Goal: Transaction & Acquisition: Download file/media

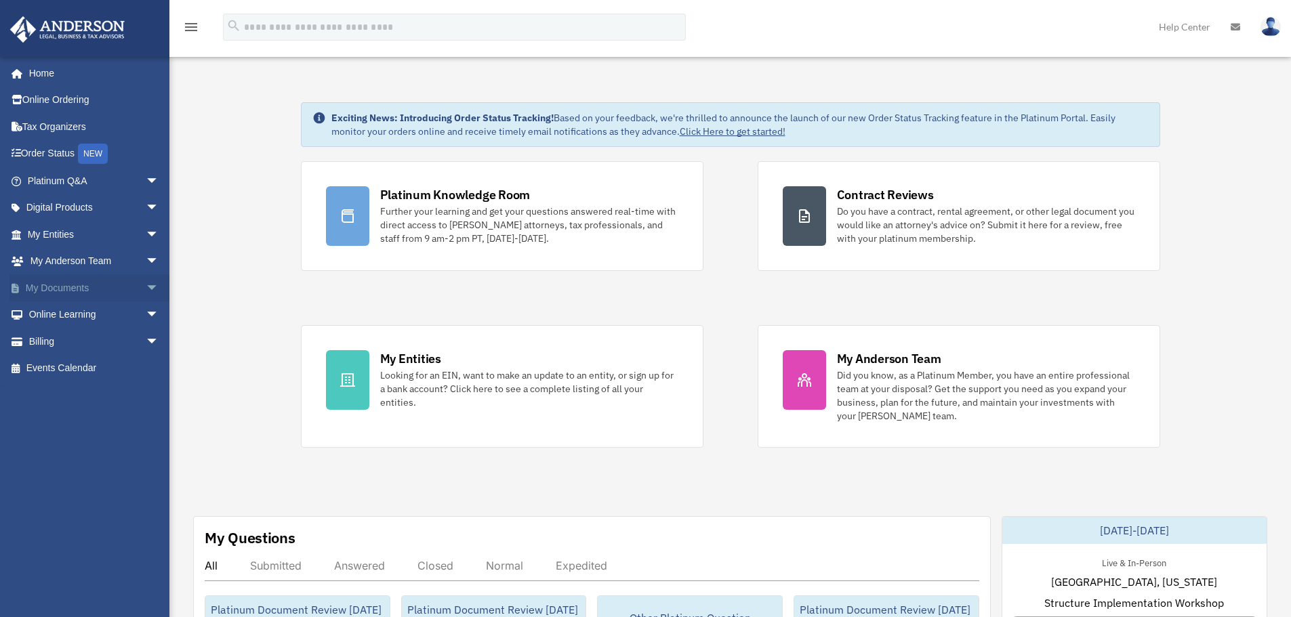
click at [121, 287] on link "My Documents arrow_drop_down" at bounding box center [94, 287] width 170 height 27
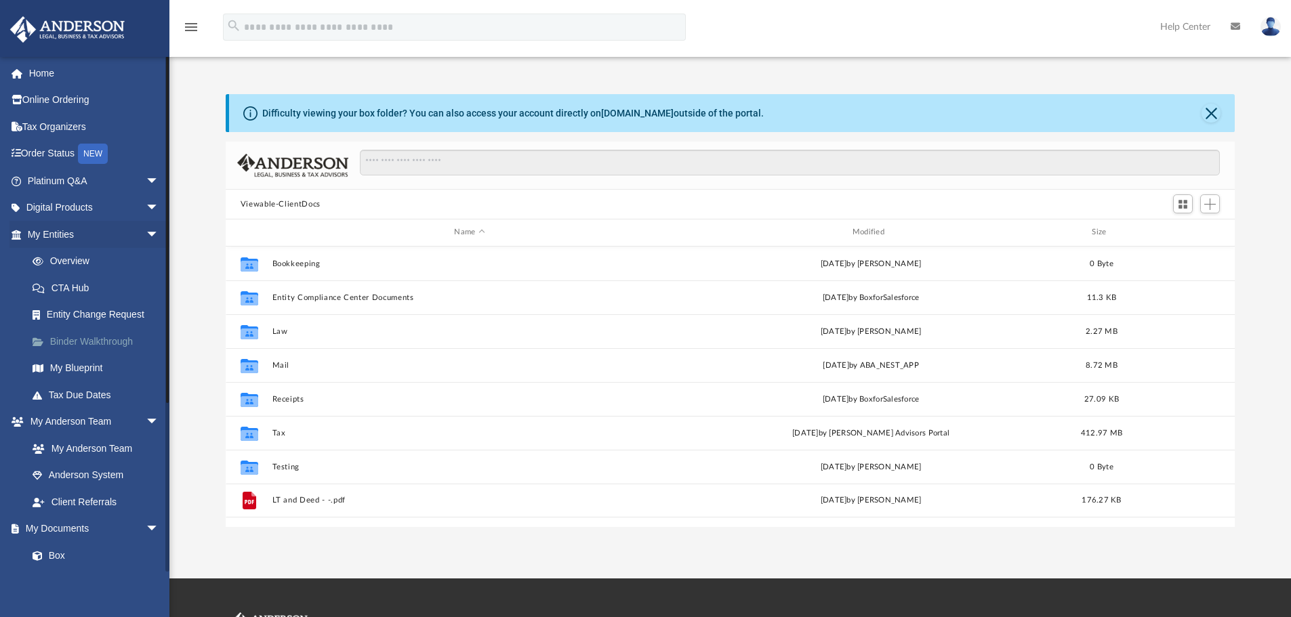
scroll to position [298, 999]
click at [118, 197] on link "Digital Products arrow_drop_down" at bounding box center [94, 207] width 170 height 27
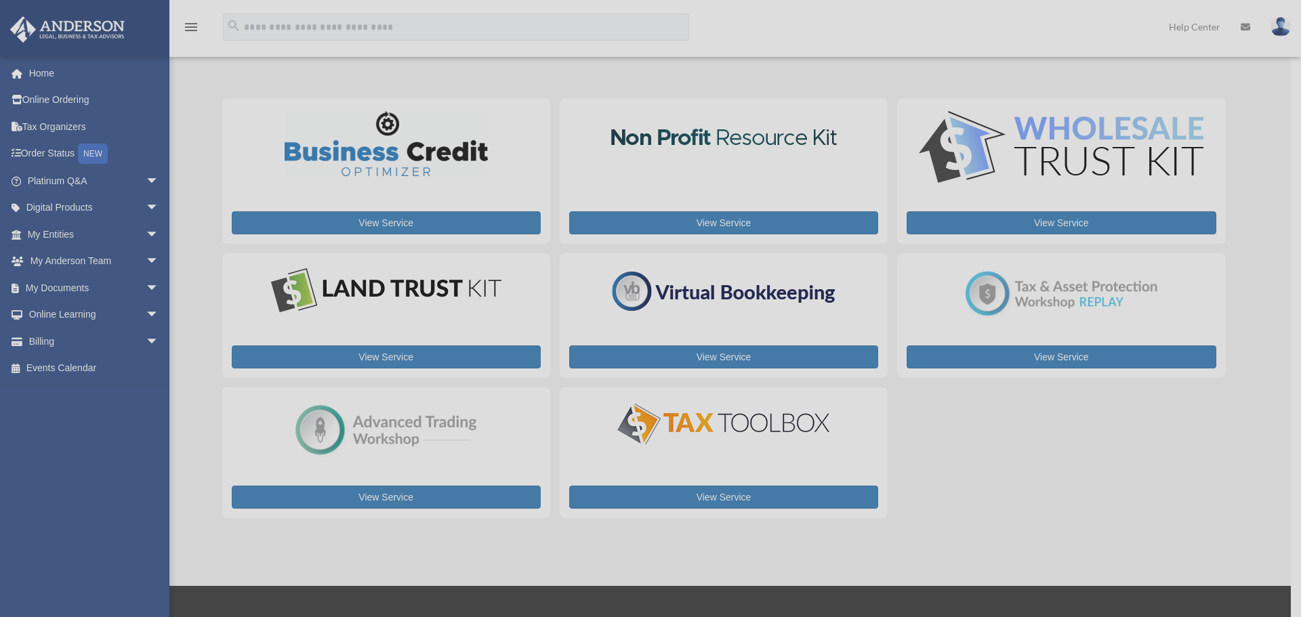
click at [145, 201] on div "x" at bounding box center [650, 308] width 1301 height 617
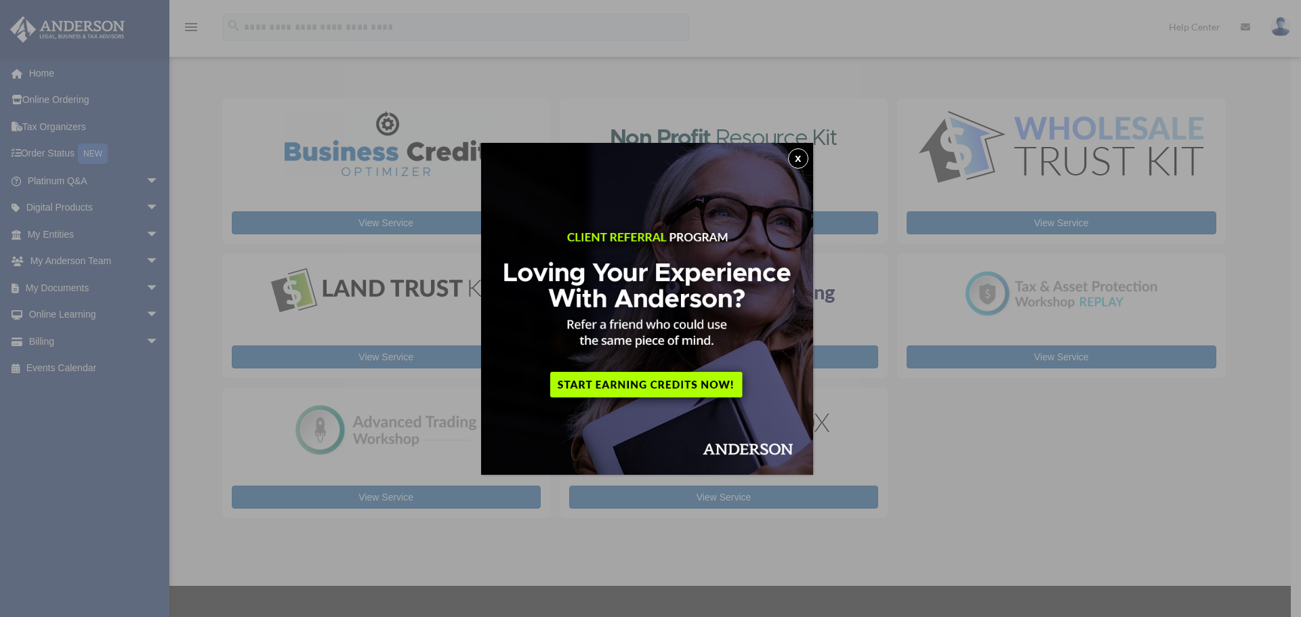
click at [797, 158] on button "x" at bounding box center [798, 158] width 20 height 20
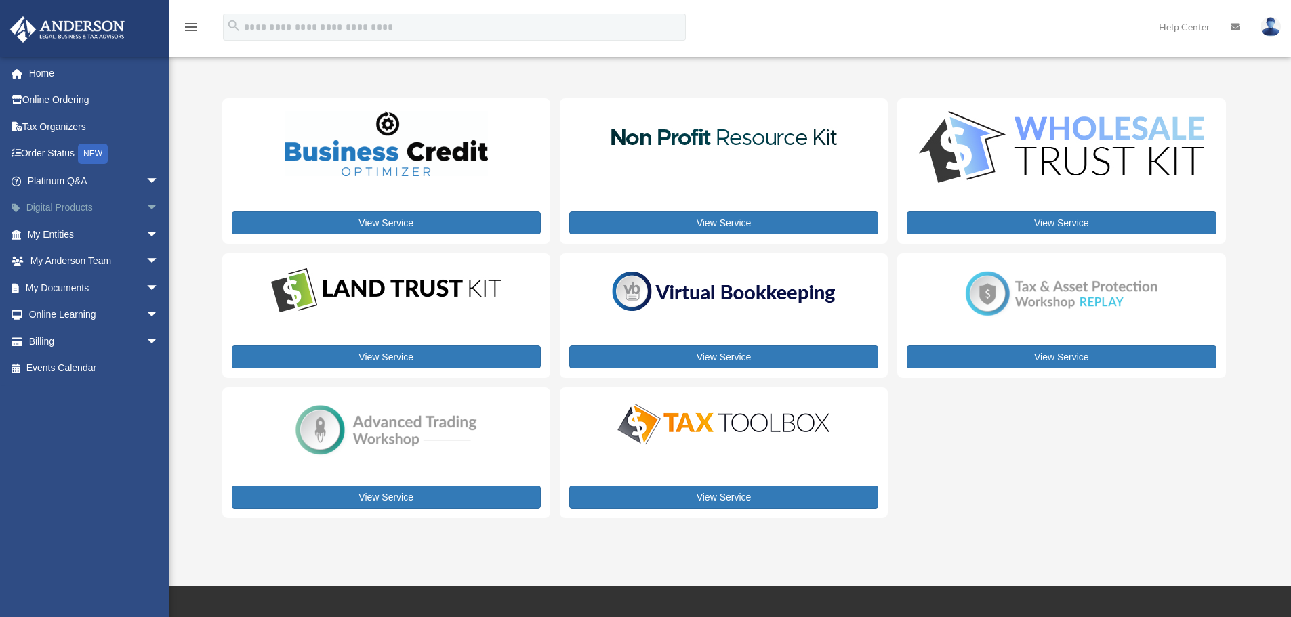
click at [146, 199] on span "arrow_drop_down" at bounding box center [159, 208] width 27 height 28
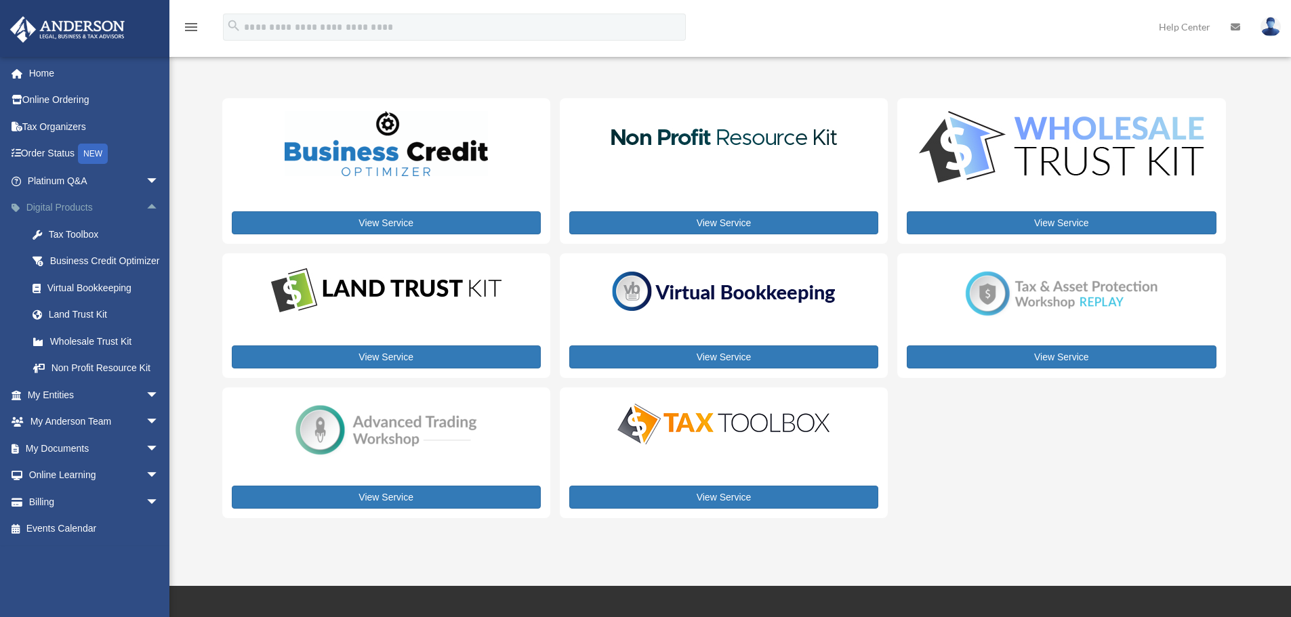
click at [146, 204] on span "arrow_drop_up" at bounding box center [159, 208] width 27 height 28
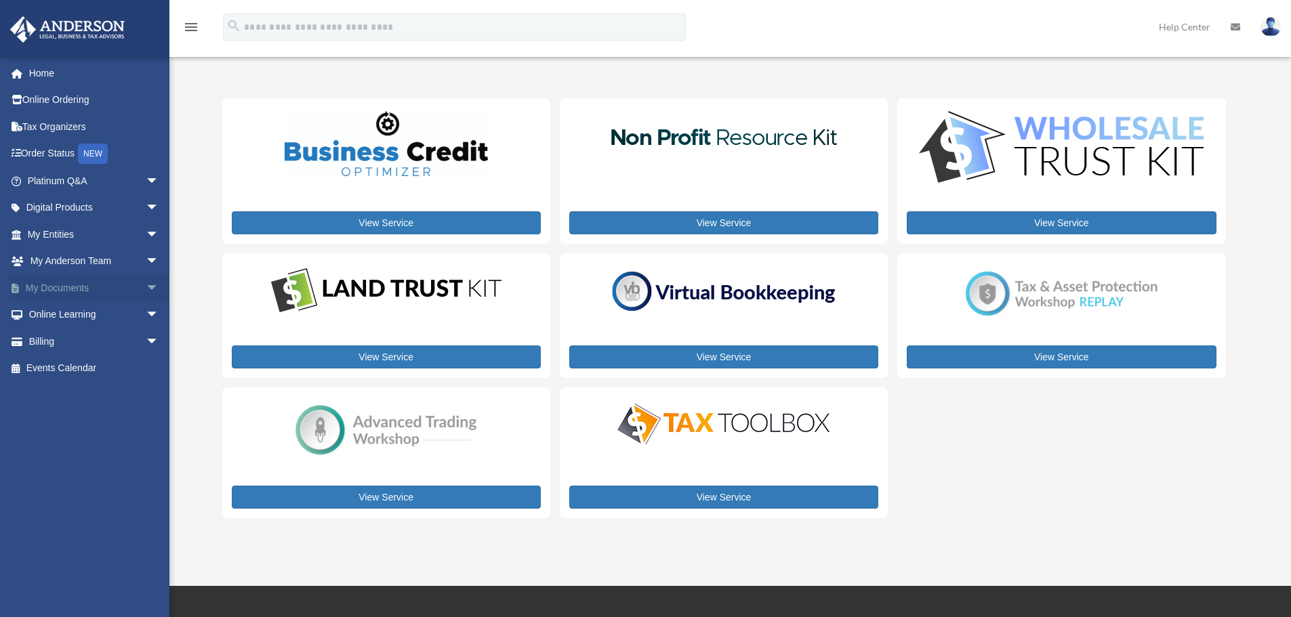
click at [146, 280] on span "arrow_drop_down" at bounding box center [159, 288] width 27 height 28
click at [68, 367] on link "Forms Library" at bounding box center [99, 368] width 161 height 27
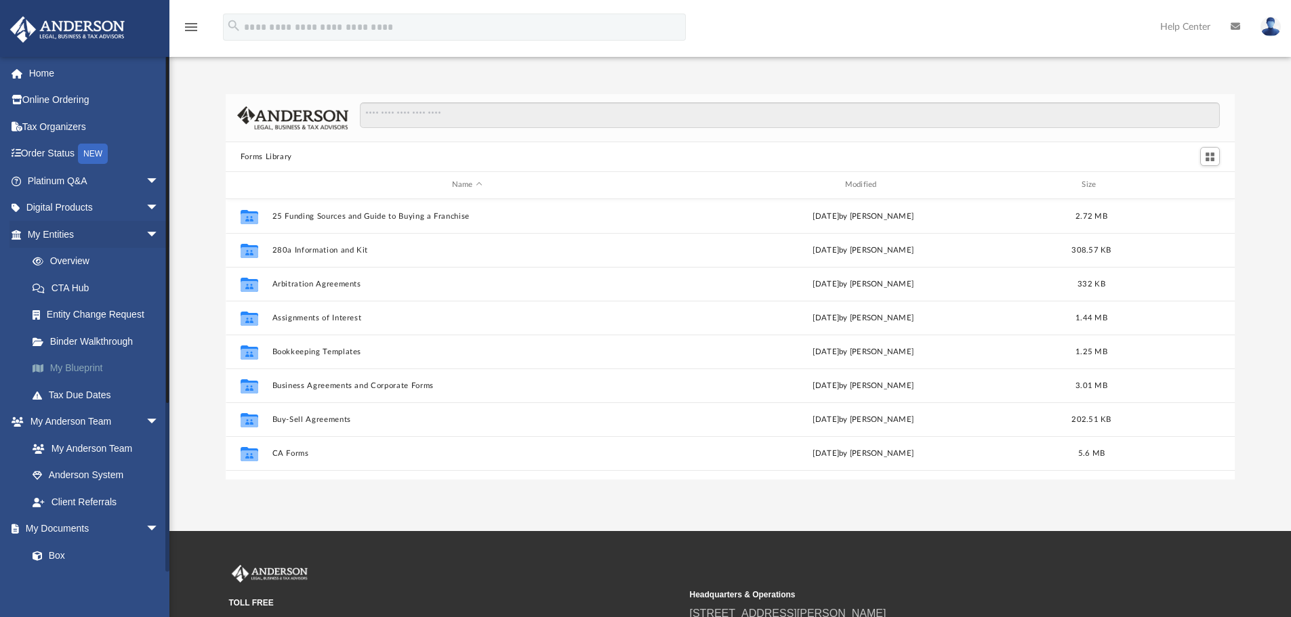
scroll to position [298, 999]
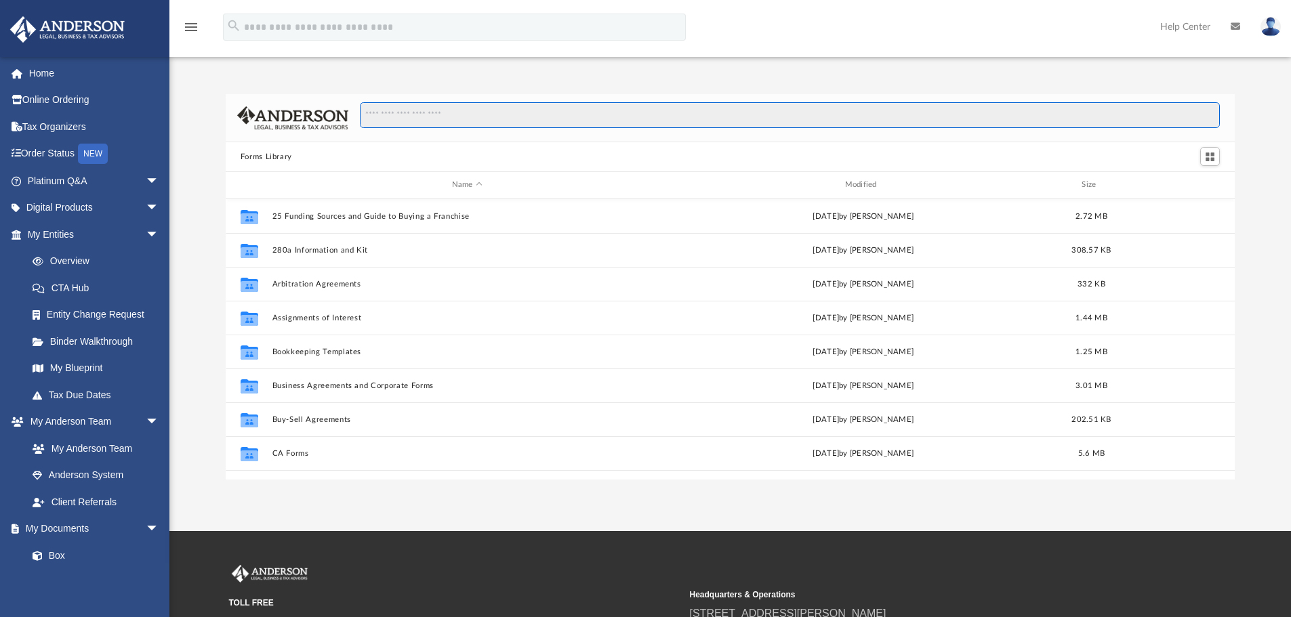
click at [412, 119] on input "Search files and folders" at bounding box center [790, 115] width 860 height 26
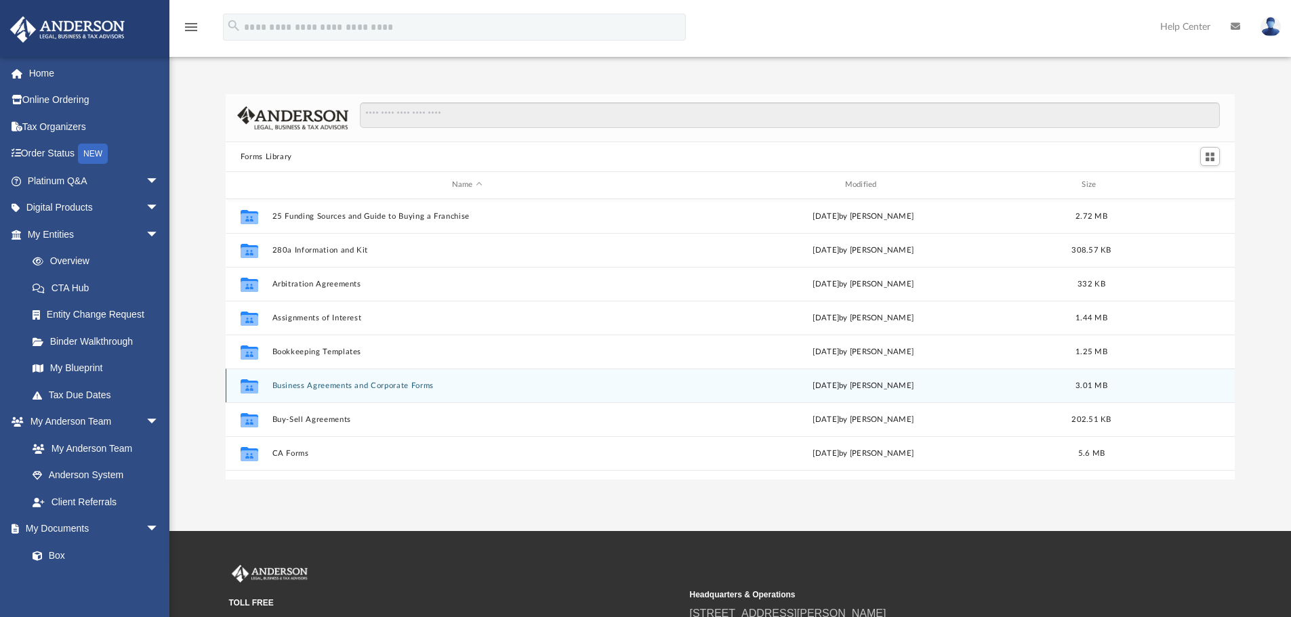
click at [335, 377] on div "Collaborated Folder Business Agreements and Corporate Forms Thu Jul 13 2023 by …" at bounding box center [731, 386] width 1010 height 34
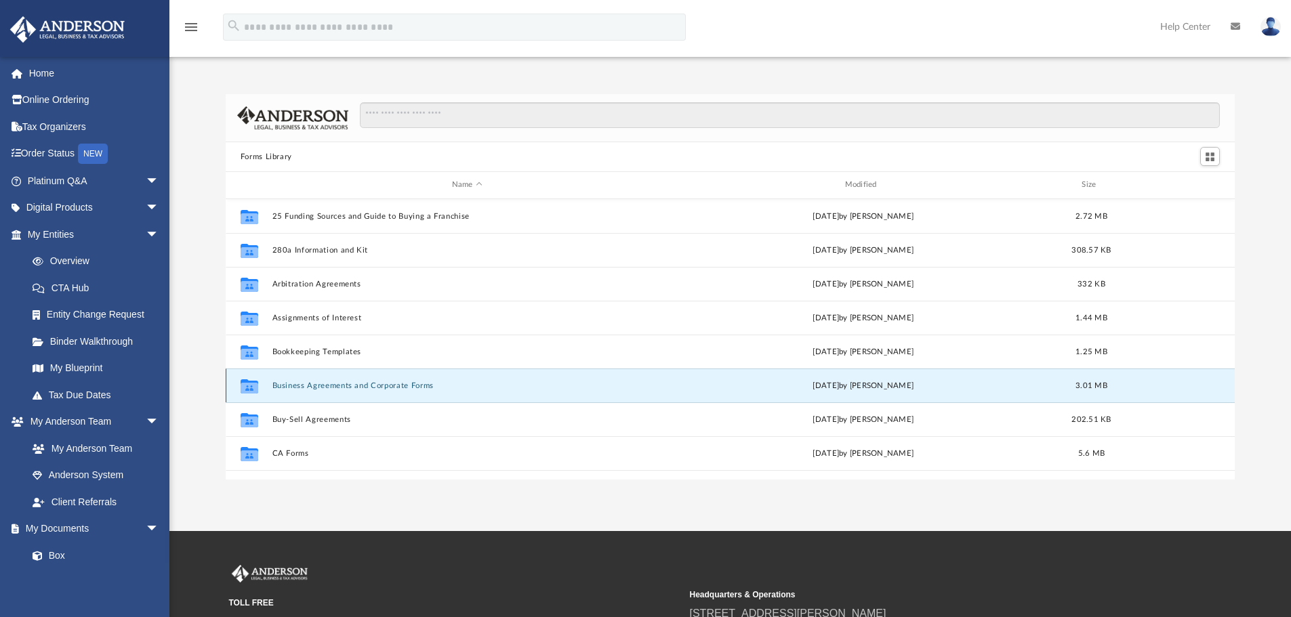
click at [303, 387] on button "Business Agreements and Corporate Forms" at bounding box center [467, 385] width 390 height 9
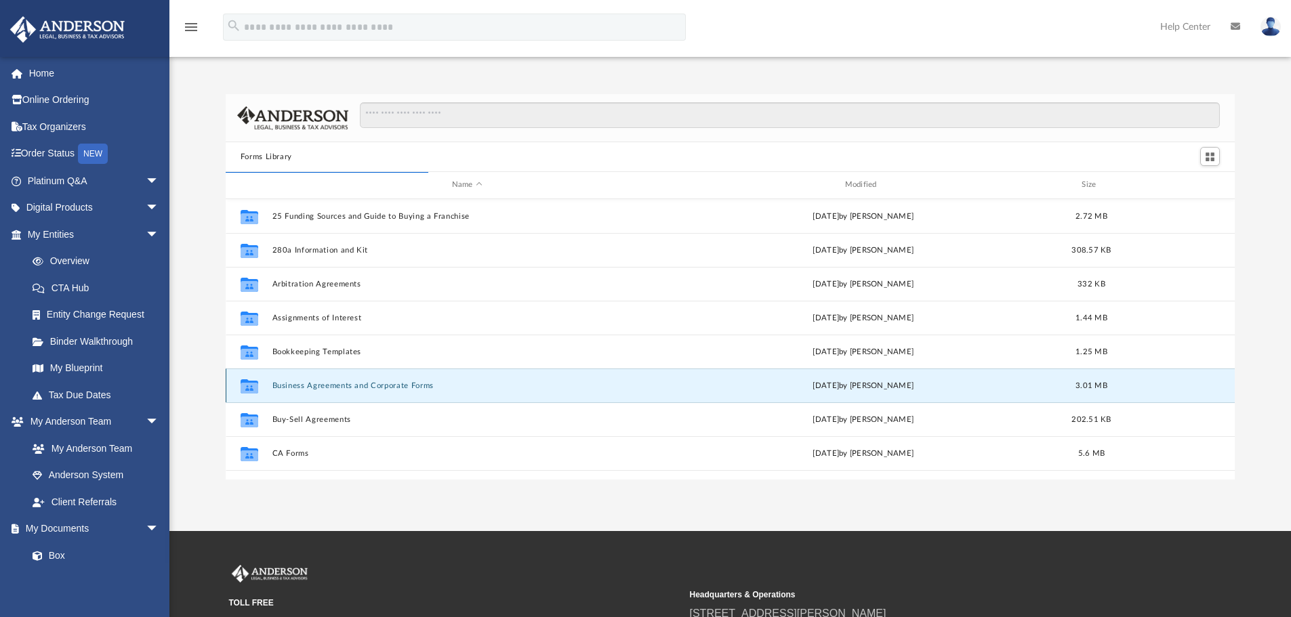
click at [848, 386] on div "Thu Jul 13 2023 by Taryn Biever" at bounding box center [863, 385] width 390 height 12
click at [428, 382] on button "Business Agreements and Corporate Forms" at bounding box center [467, 385] width 390 height 9
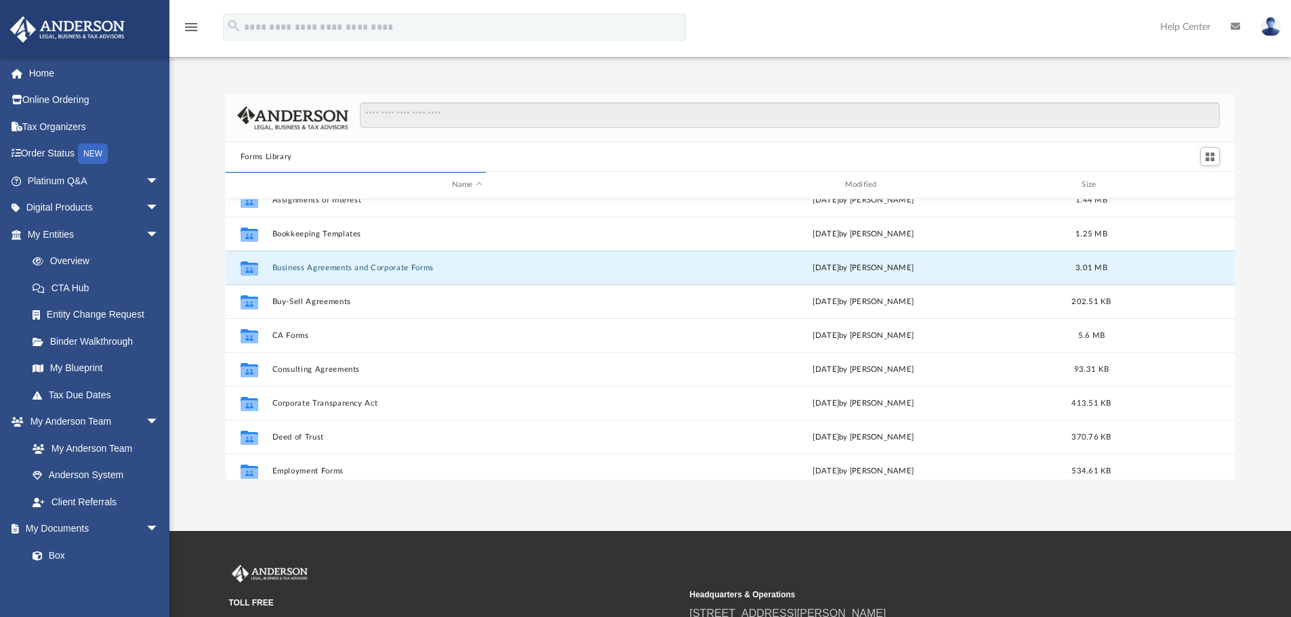
scroll to position [51, 0]
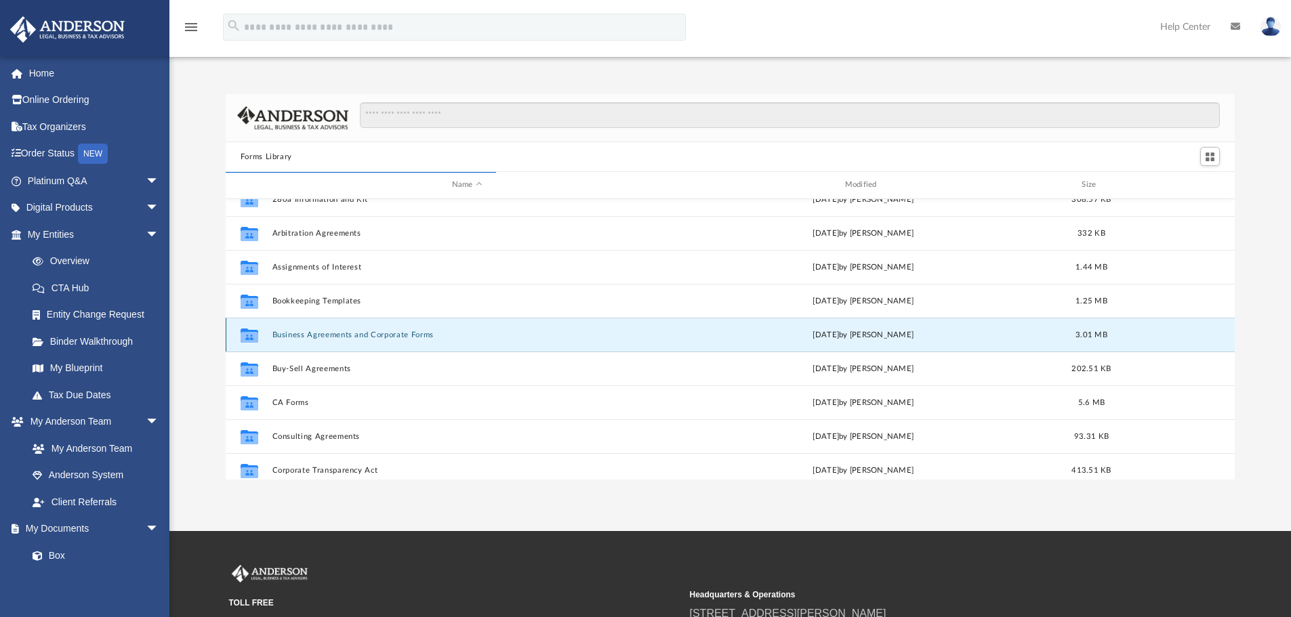
click at [253, 327] on icon "Collaborated Folder" at bounding box center [249, 335] width 22 height 22
click at [253, 328] on icon "Collaborated Folder" at bounding box center [249, 335] width 22 height 22
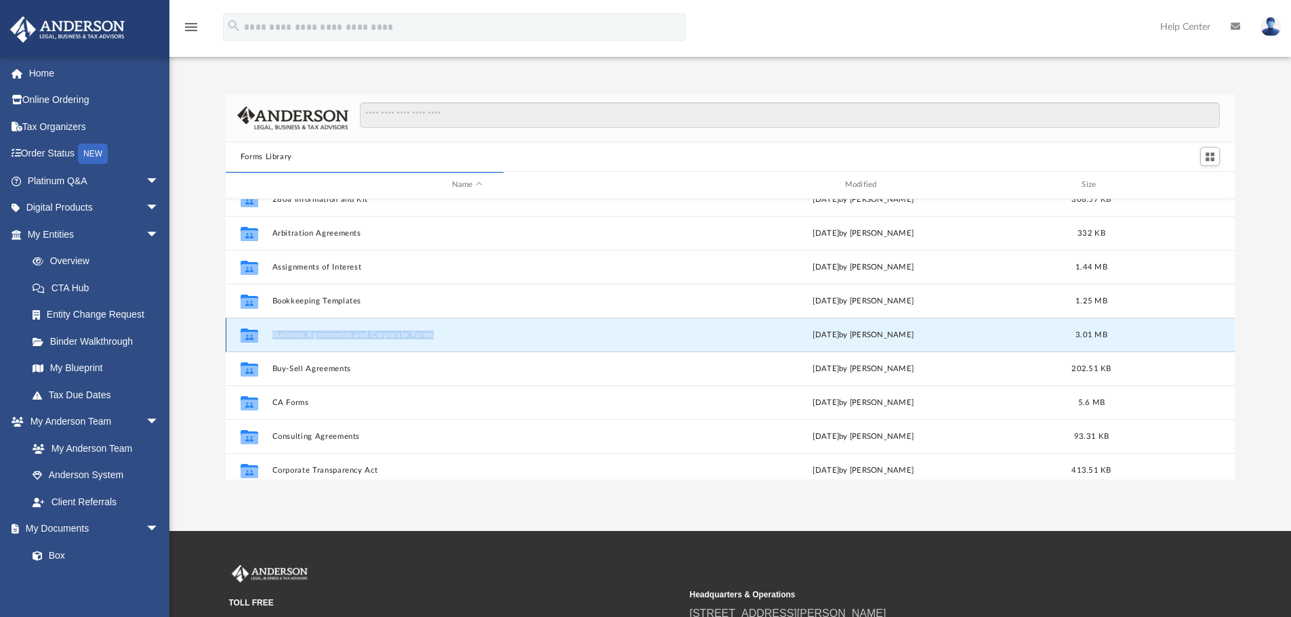
click at [253, 328] on icon "Collaborated Folder" at bounding box center [249, 335] width 22 height 22
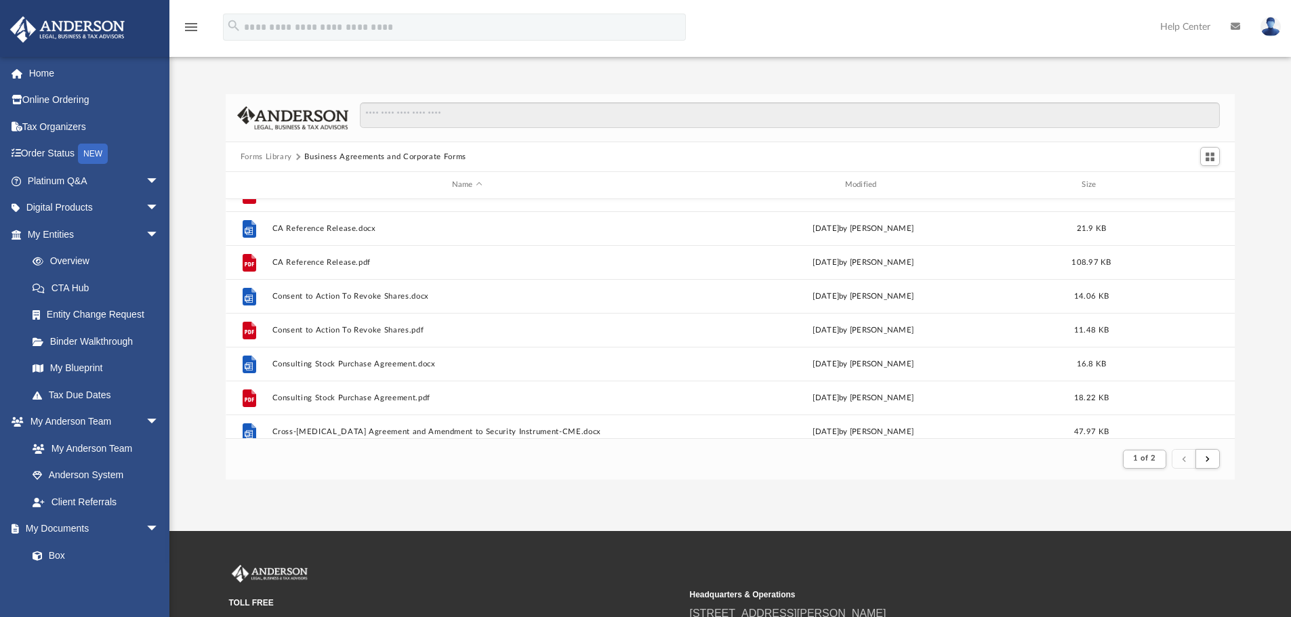
scroll to position [474, 0]
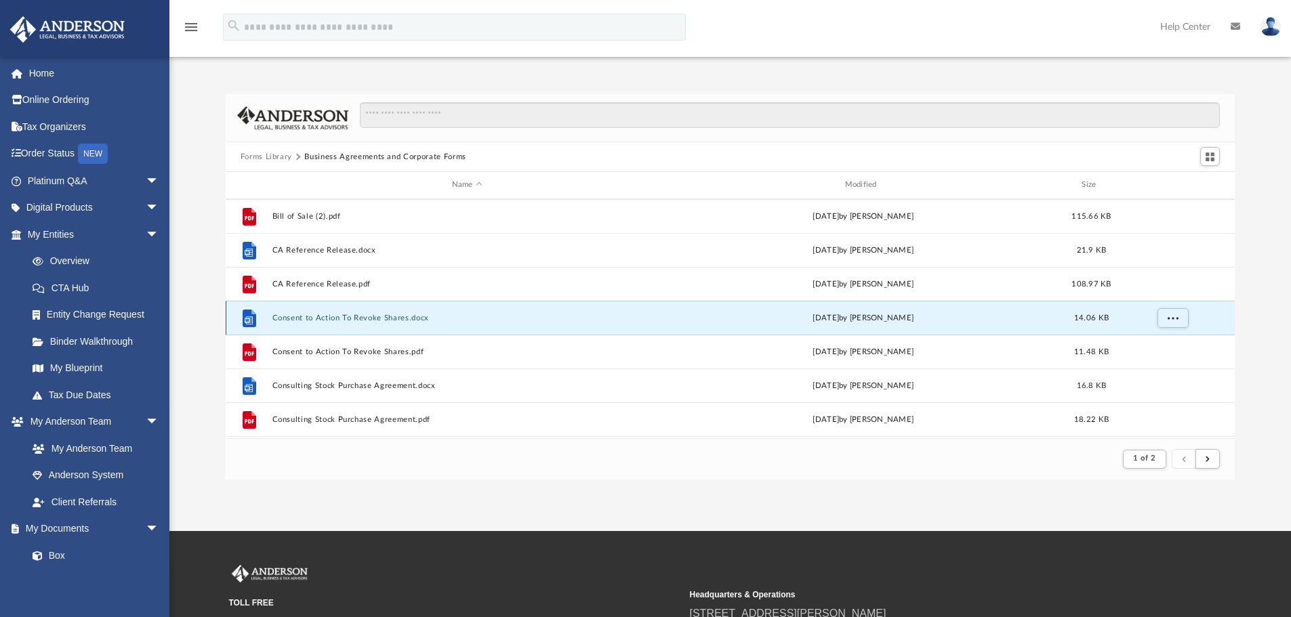
click at [291, 317] on button "Consent to Action To Revoke Shares.docx" at bounding box center [467, 318] width 390 height 9
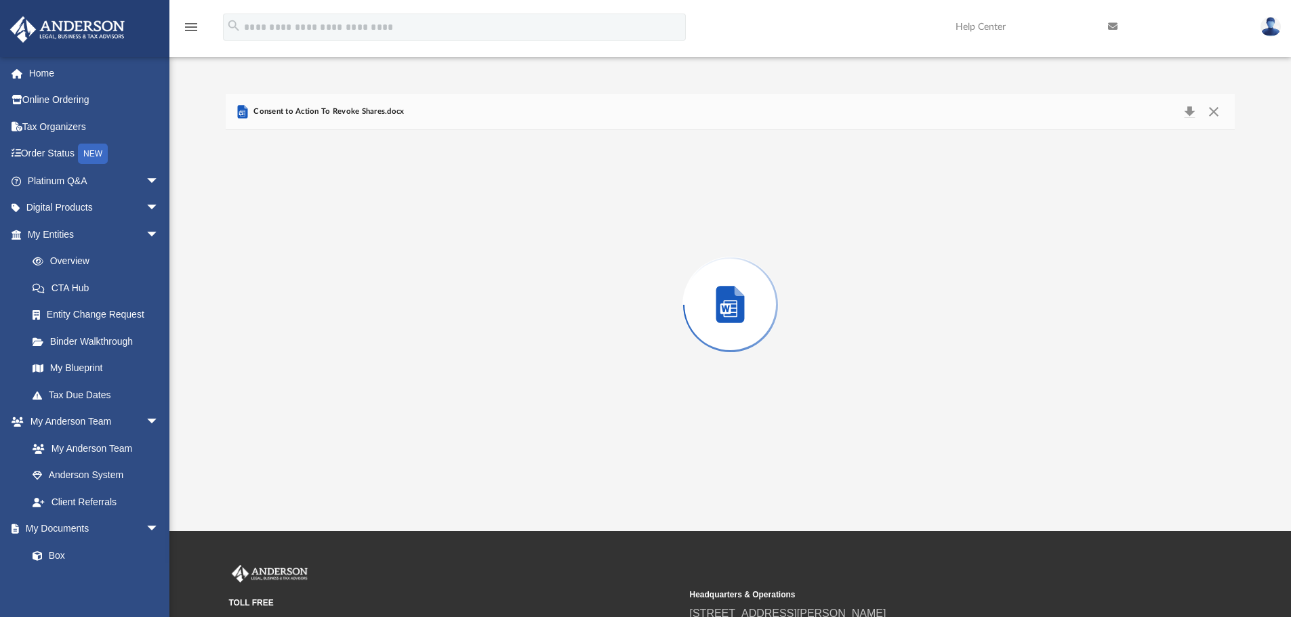
click at [291, 317] on div "Preview" at bounding box center [731, 305] width 1010 height 350
click at [1192, 112] on button "Download" at bounding box center [1189, 112] width 24 height 21
click at [1214, 114] on button "Close" at bounding box center [1213, 112] width 24 height 21
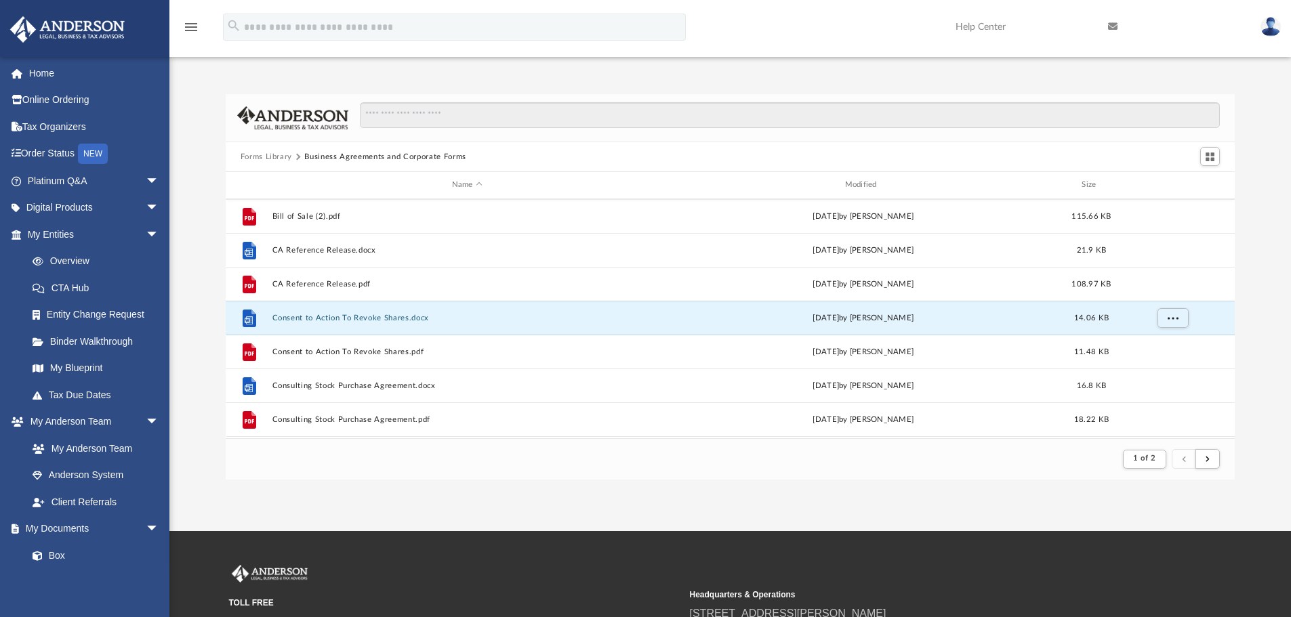
click at [246, 157] on button "Forms Library" at bounding box center [266, 157] width 51 height 12
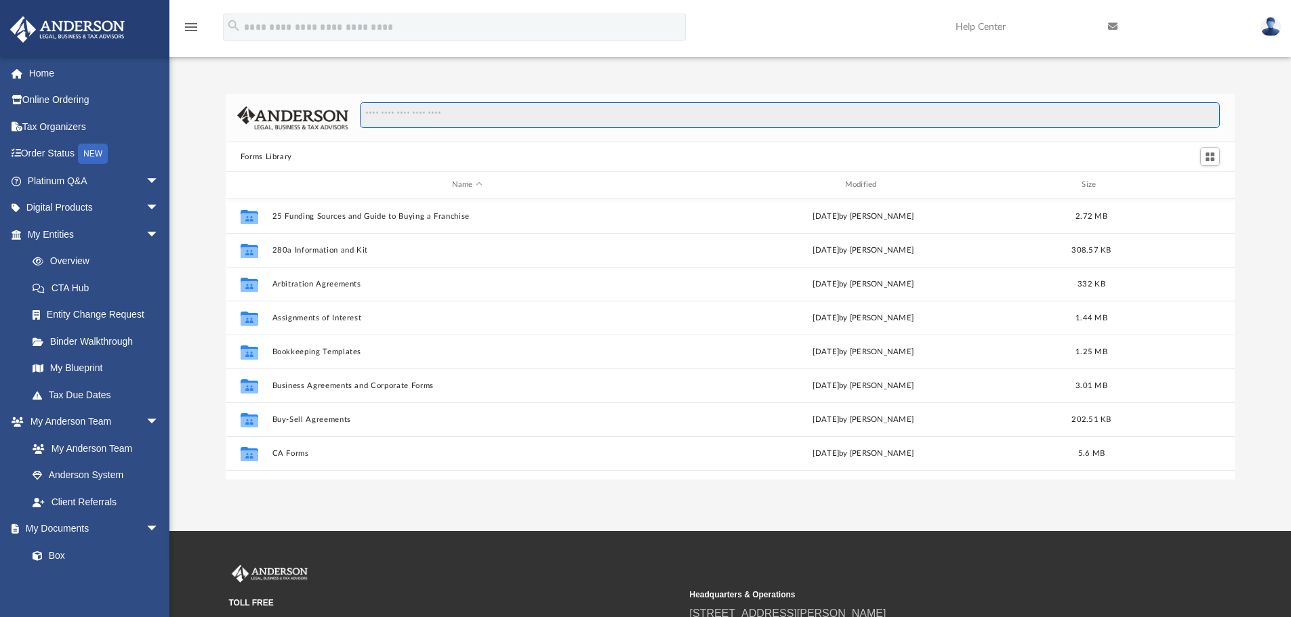
click at [390, 110] on input "Search files and folders" at bounding box center [790, 115] width 860 height 26
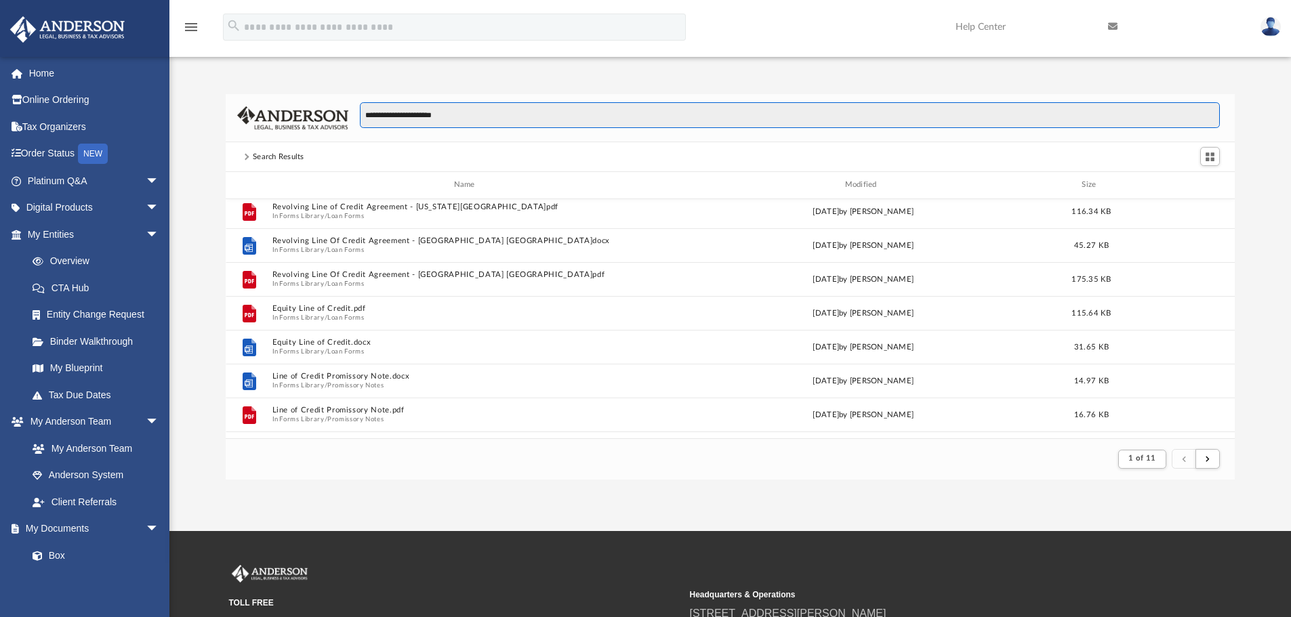
scroll to position [0, 0]
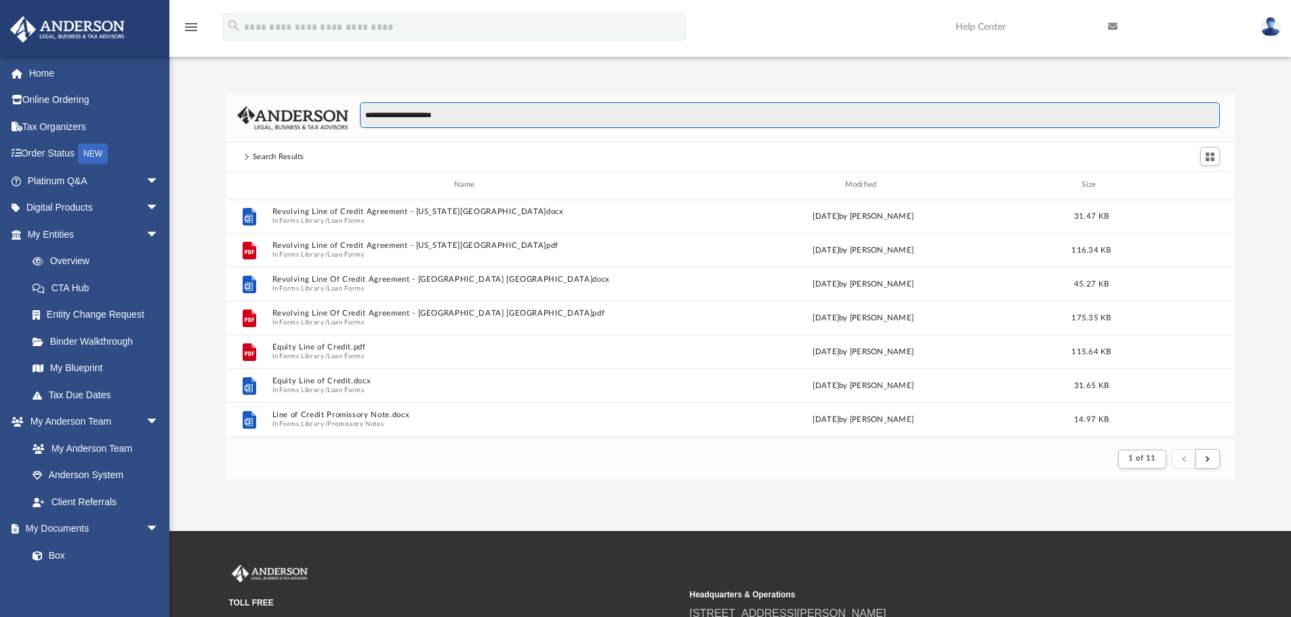
type input "**********"
